Goal: Information Seeking & Learning: Understand process/instructions

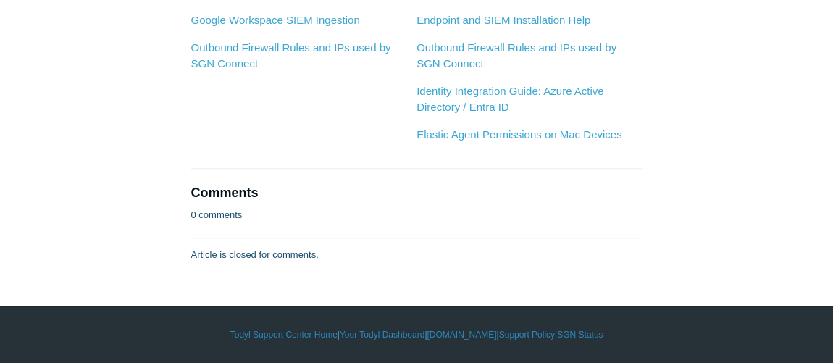
scroll to position [4672, 0]
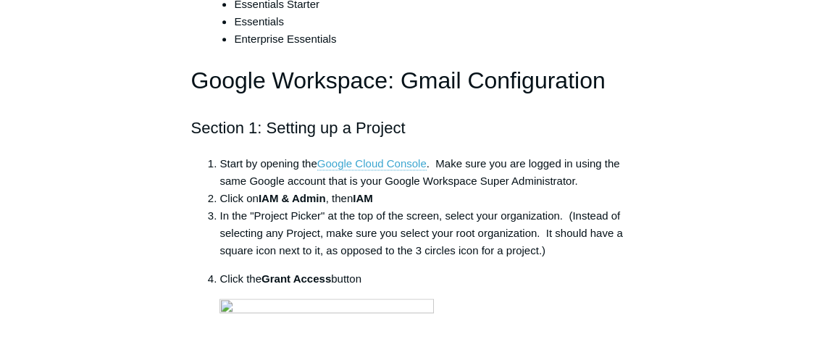
scroll to position [1119, 0]
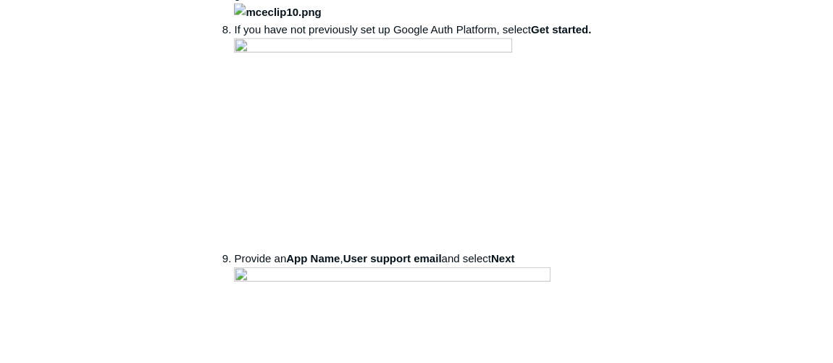
scroll to position [1579, 0]
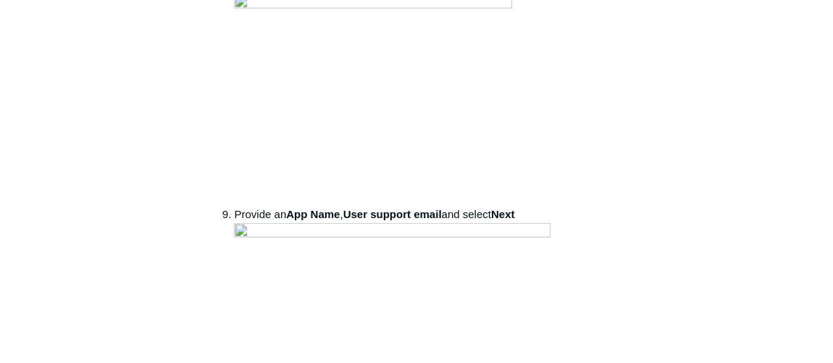
drag, startPoint x: 308, startPoint y: 237, endPoint x: 389, endPoint y: 231, distance: 81.3
drag, startPoint x: 392, startPoint y: 234, endPoint x: 309, endPoint y: 238, distance: 82.6
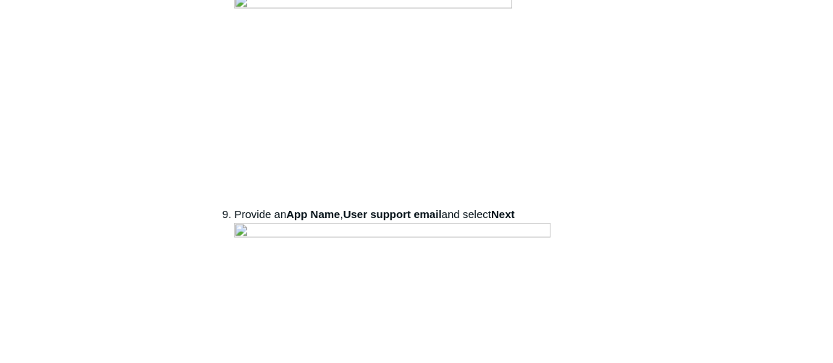
copy li "Admin SDK API ,"
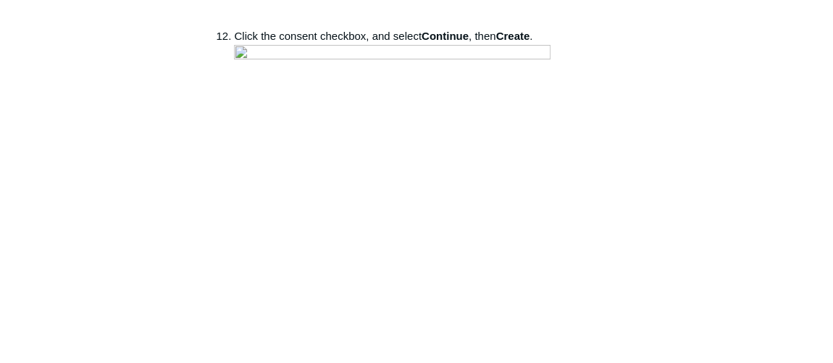
scroll to position [2895, 0]
